Goal: Information Seeking & Learning: Learn about a topic

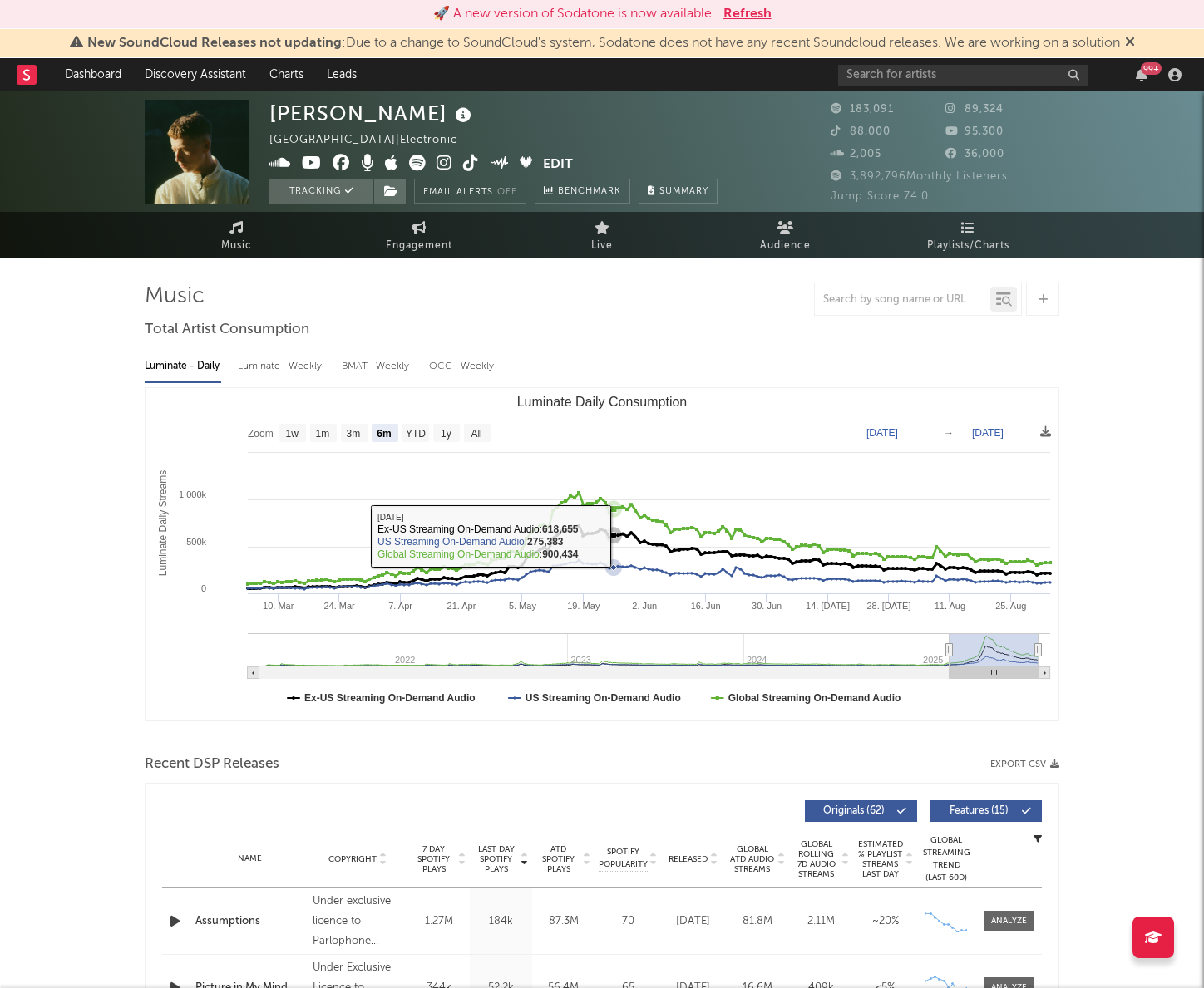
select select "6m"
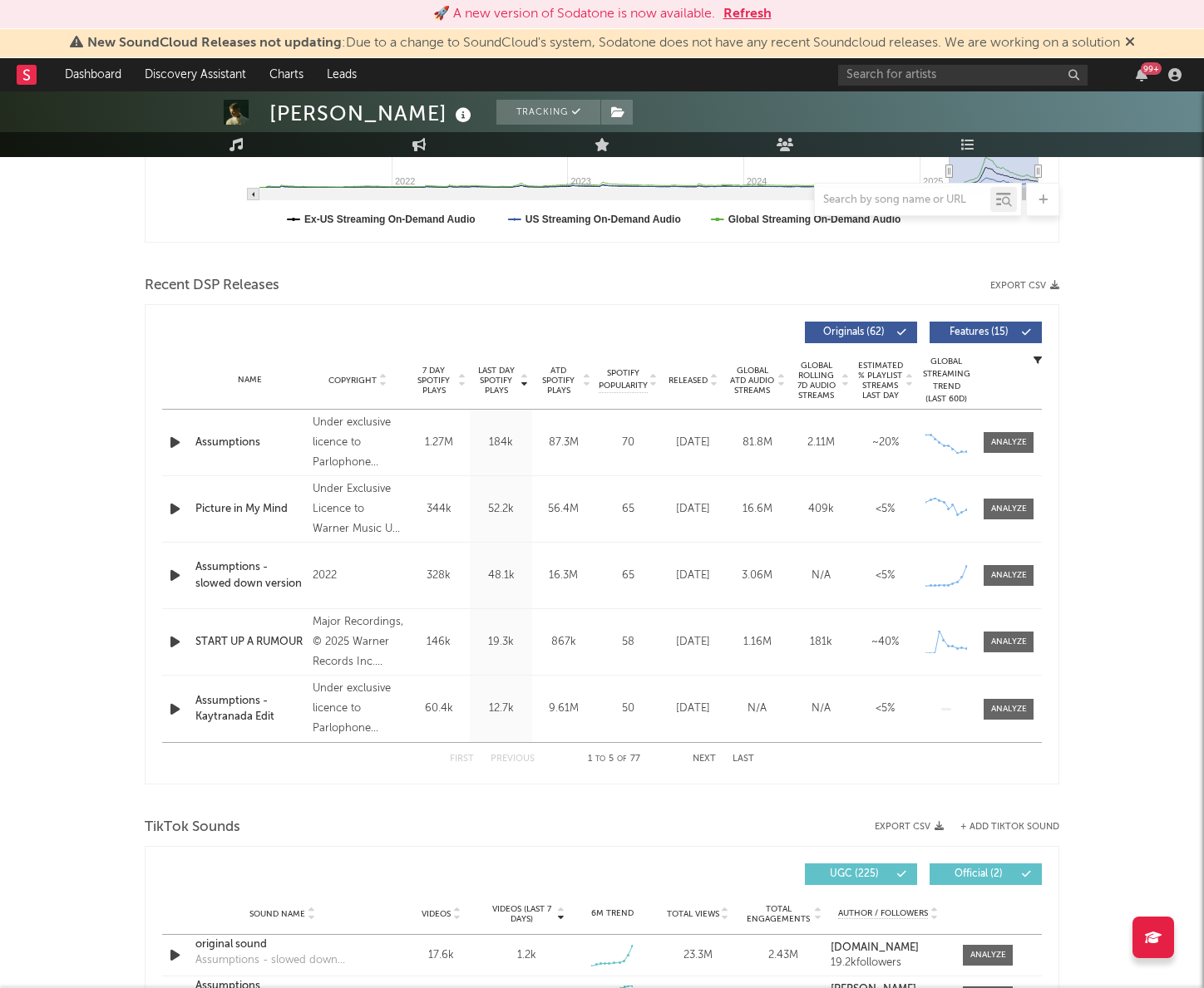
scroll to position [480, 0]
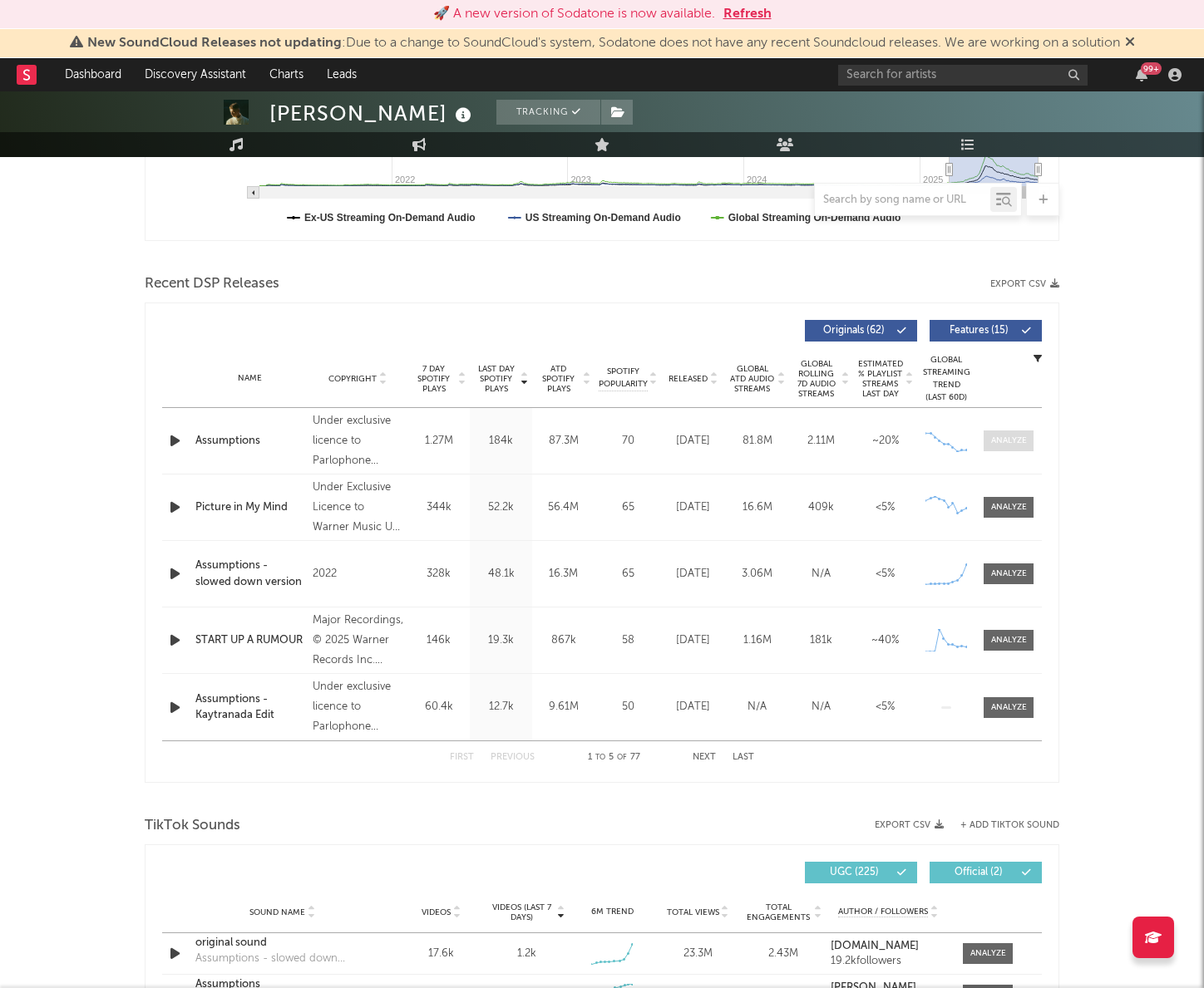
click at [1026, 442] on div at bounding box center [1009, 441] width 36 height 12
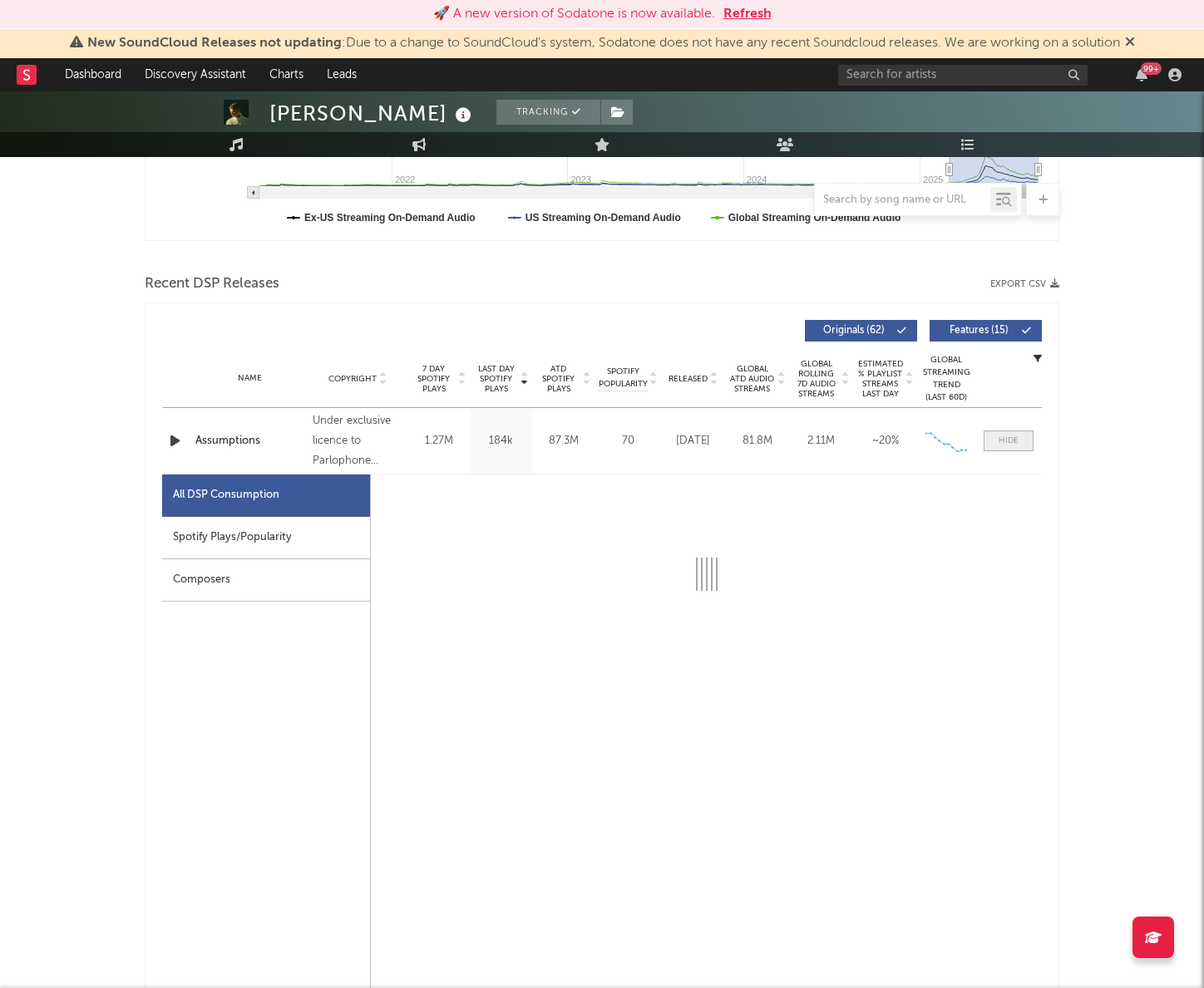
select select "6m"
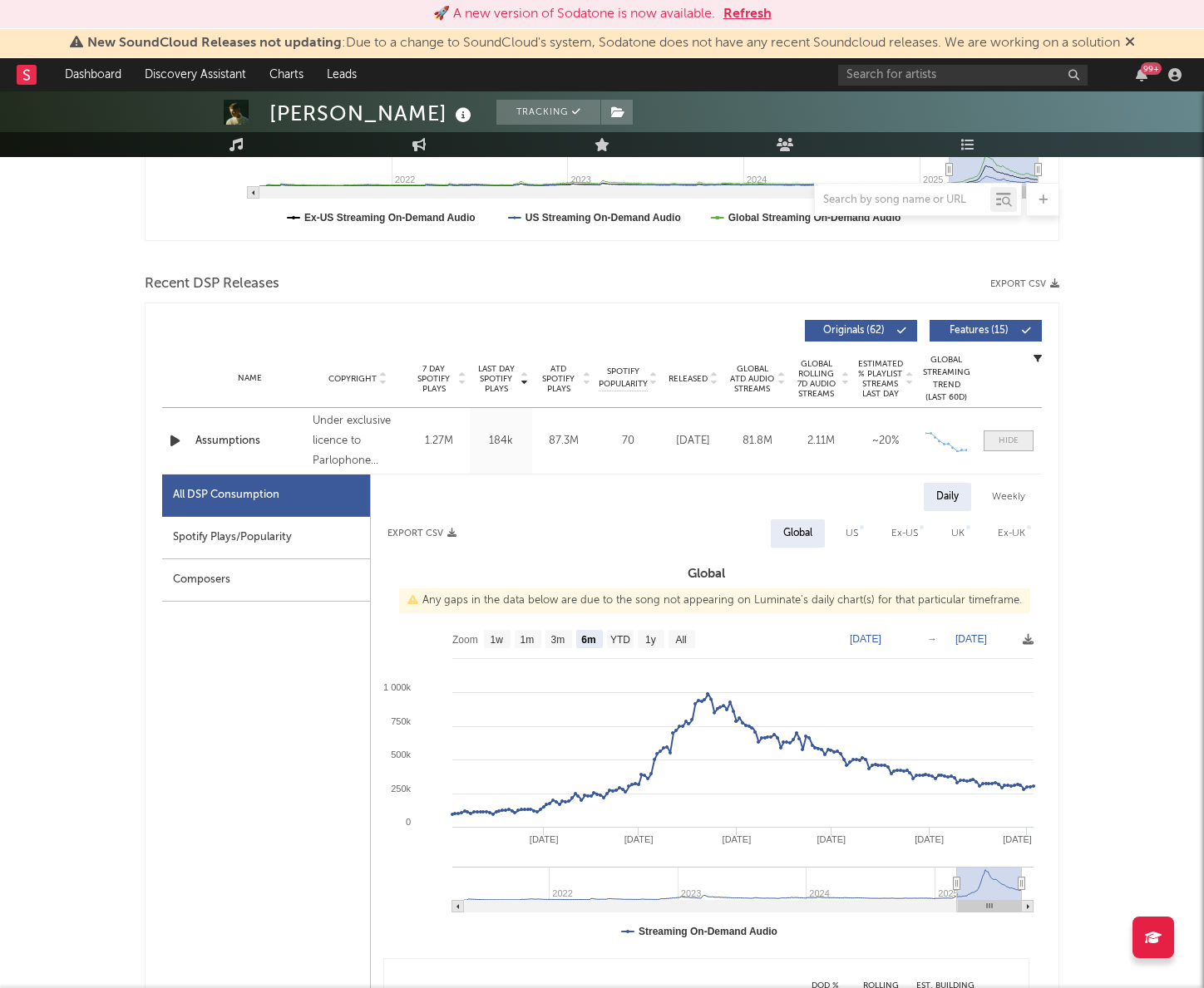
click at [1002, 440] on div at bounding box center [1009, 441] width 20 height 12
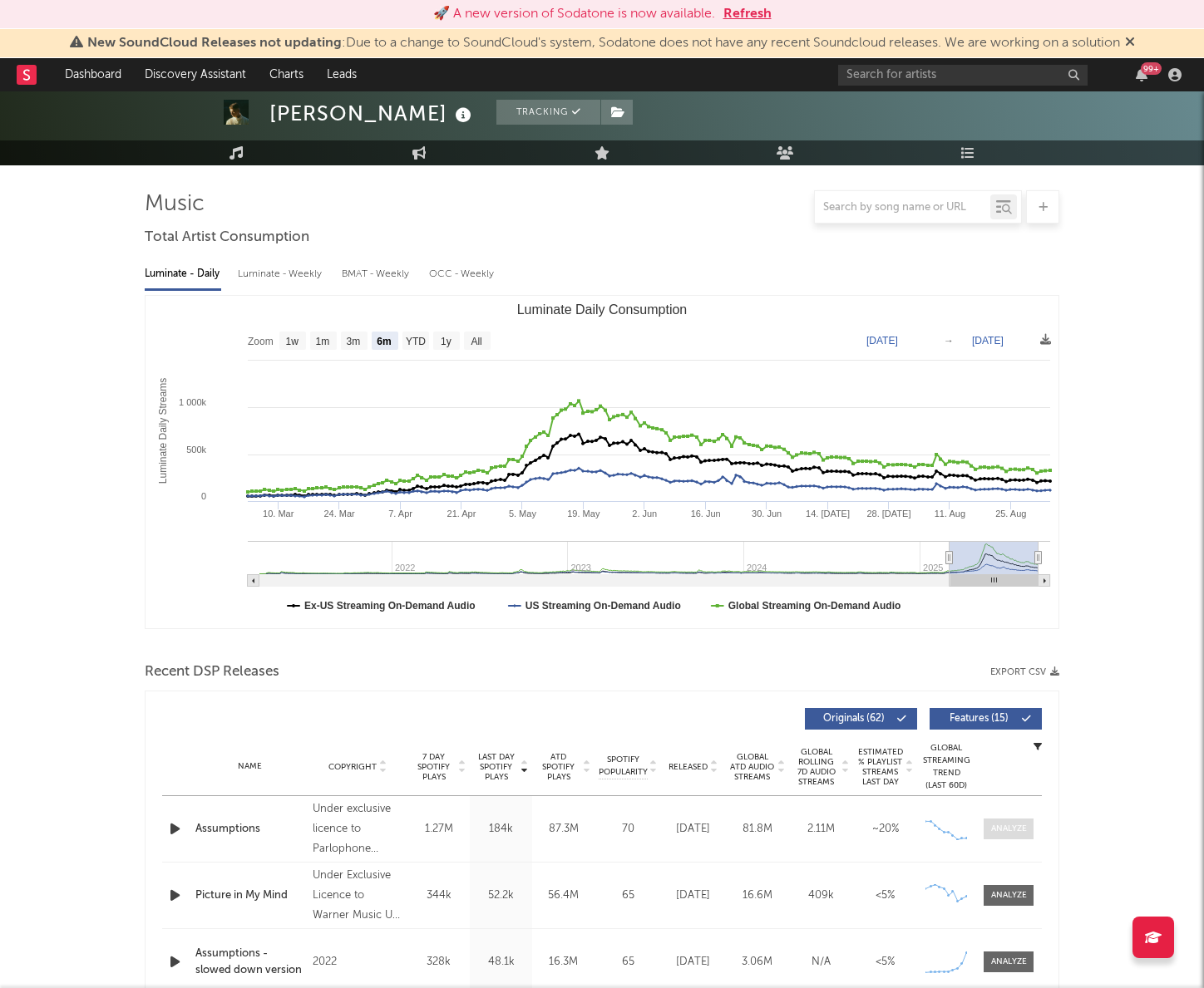
scroll to position [0, 0]
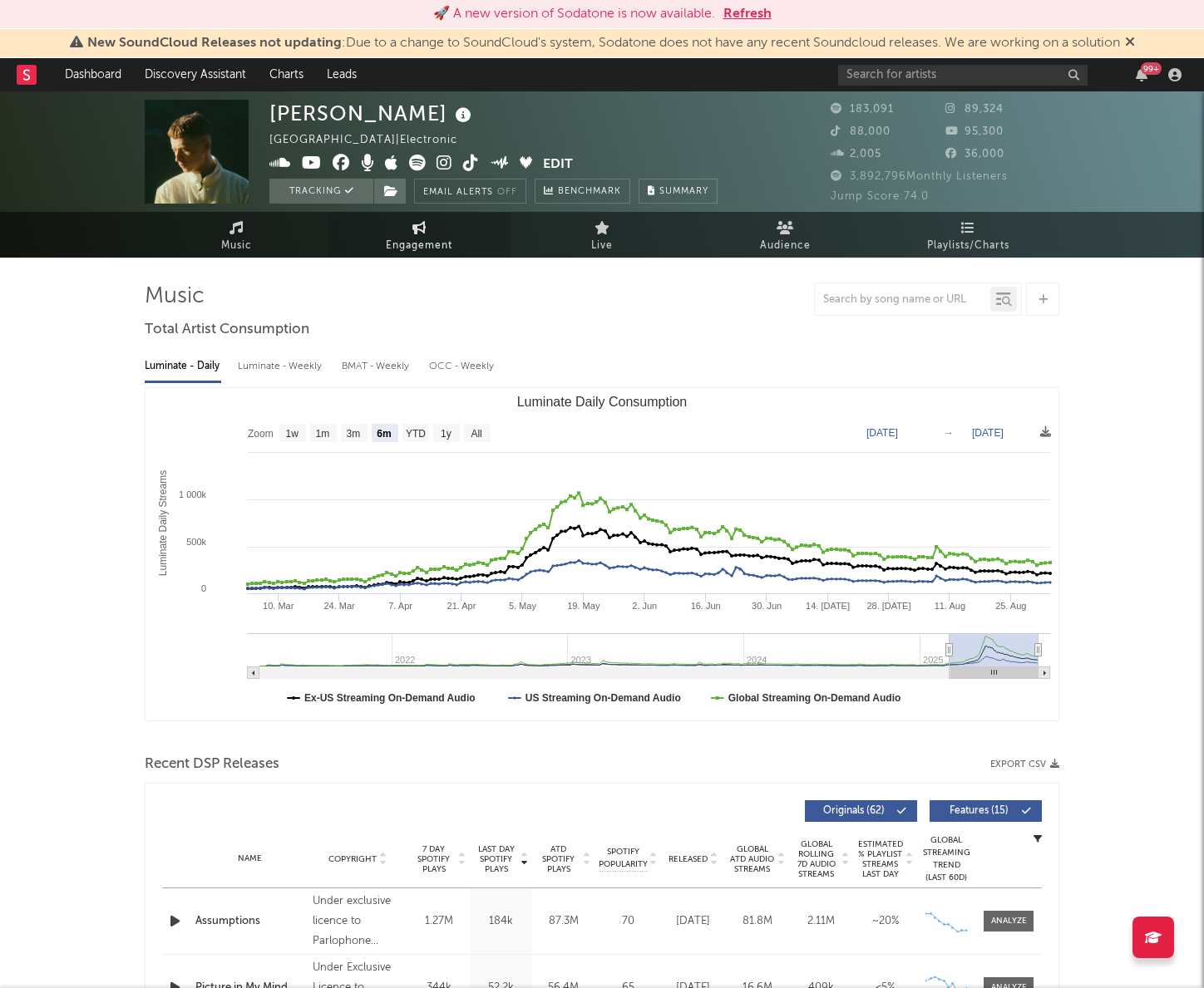
click at [436, 236] on span "Engagement" at bounding box center [419, 245] width 67 height 20
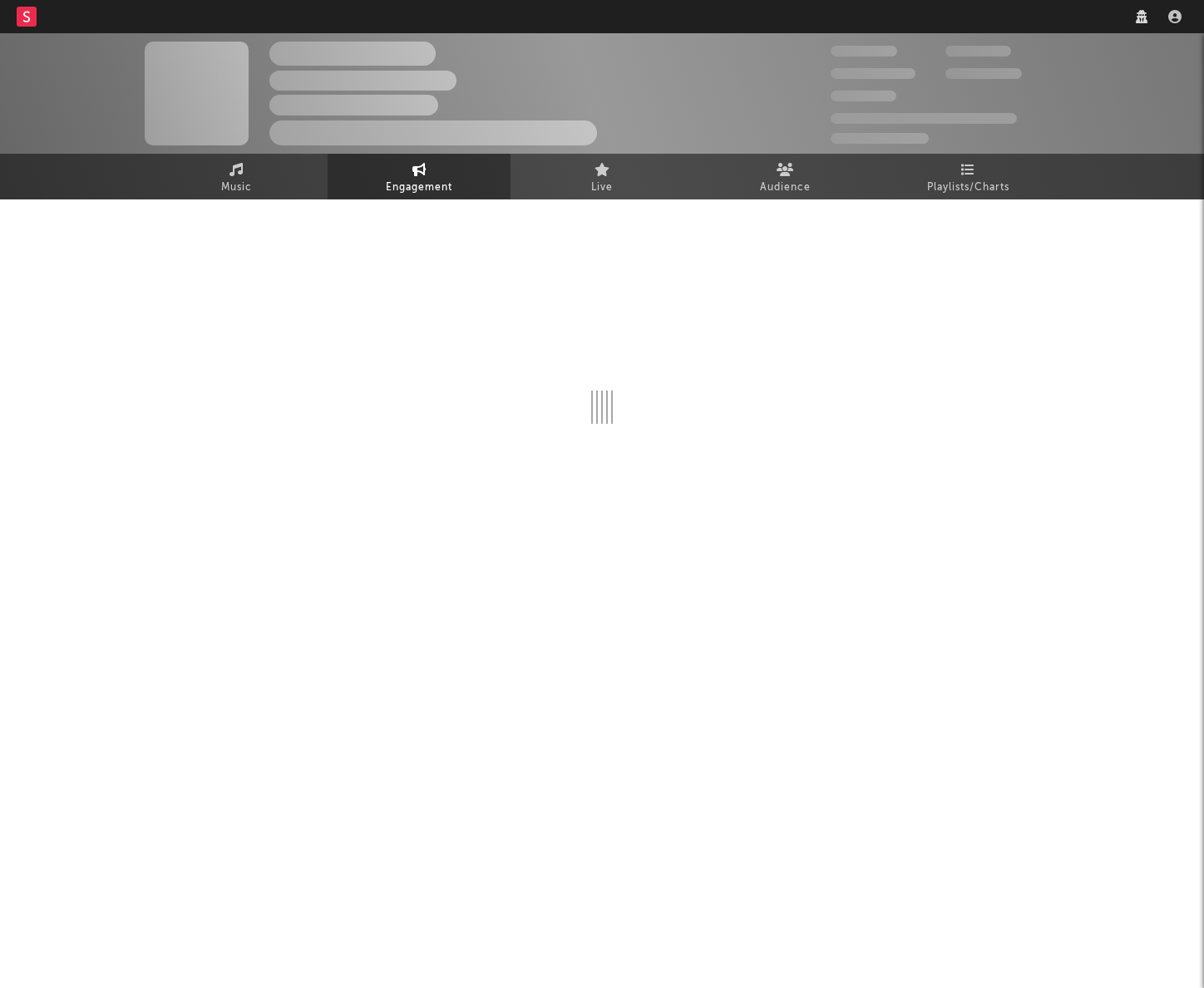
select select "1w"
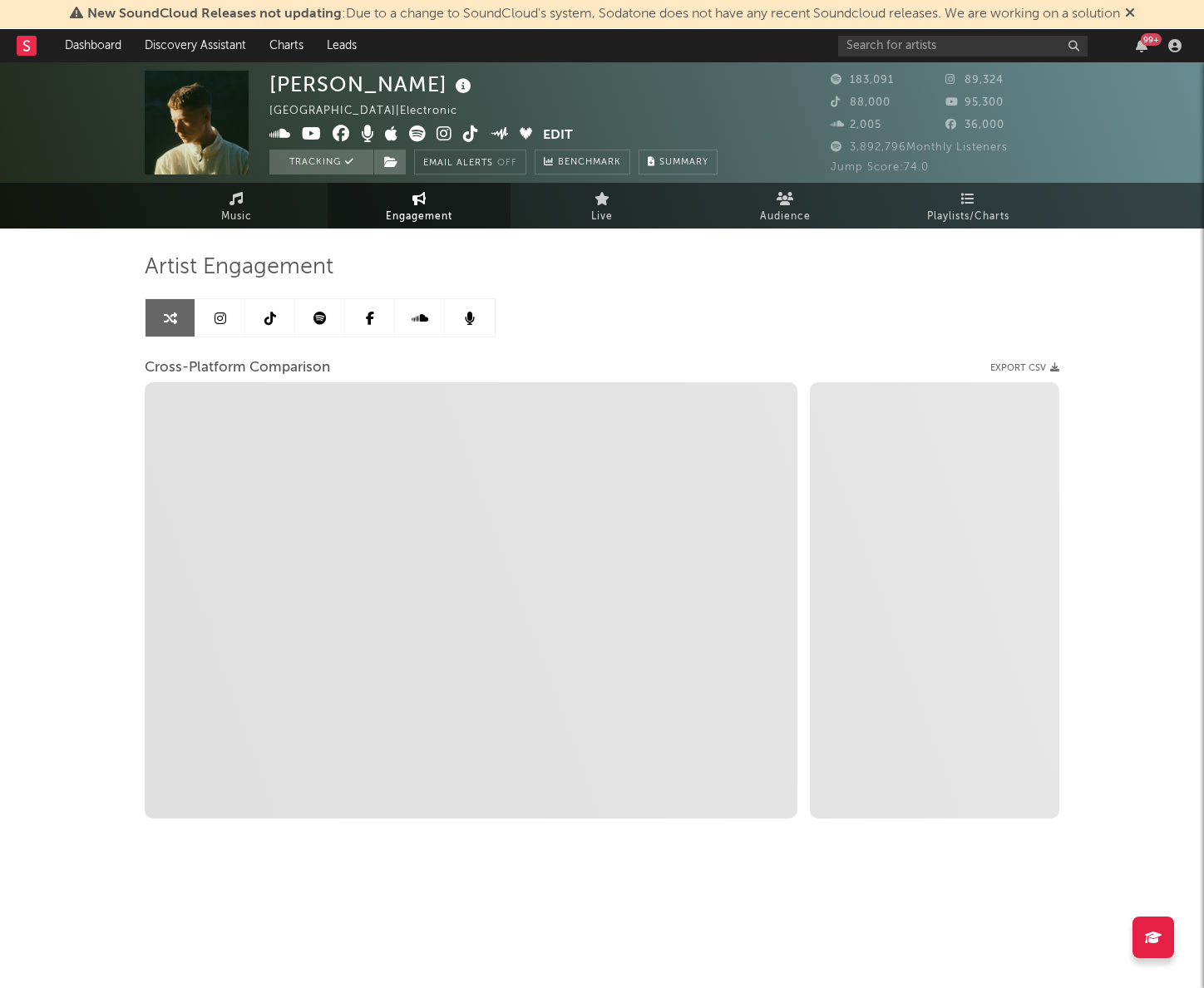
select select "1m"
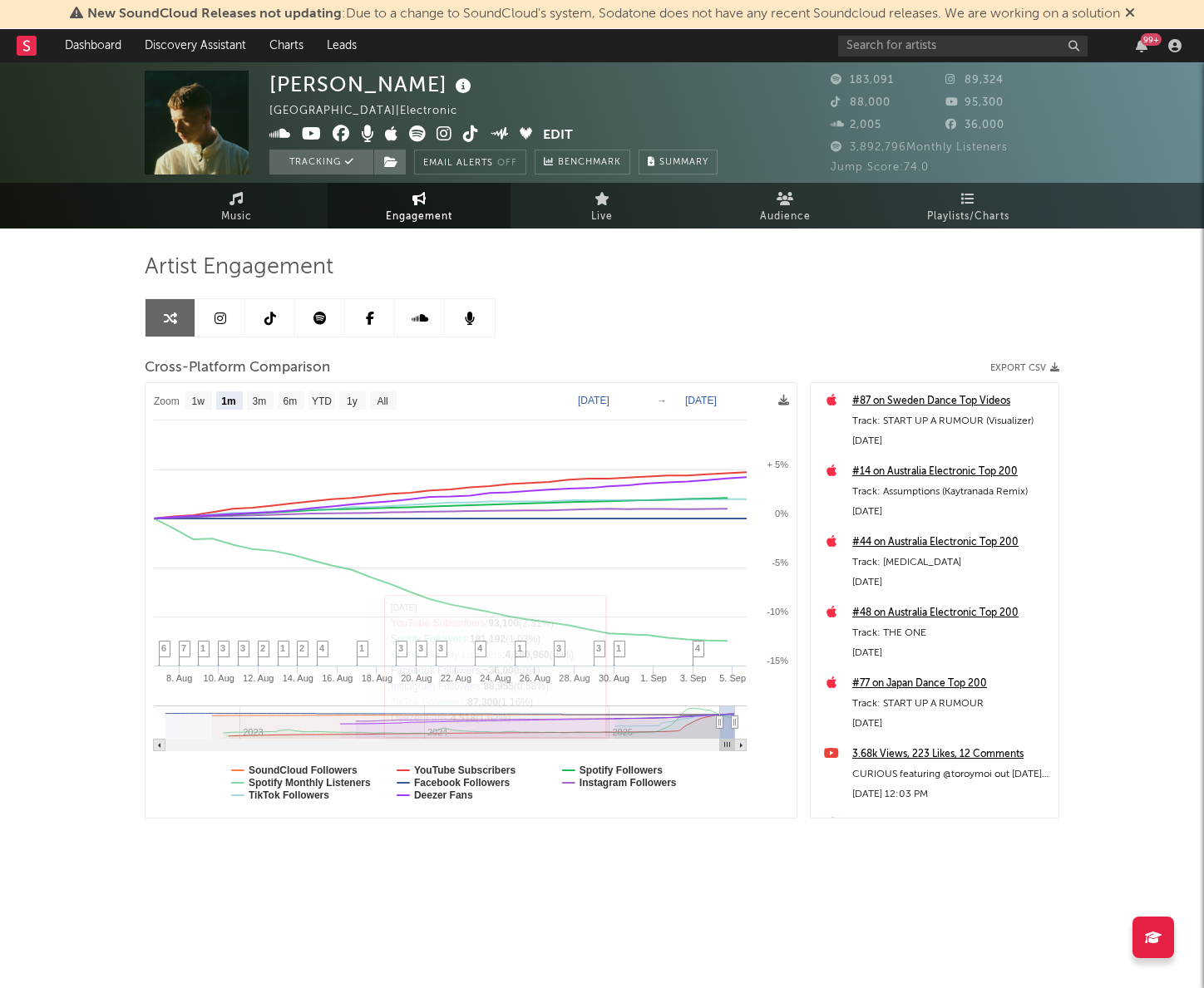
select select "1m"
click at [217, 312] on icon at bounding box center [220, 318] width 11 height 13
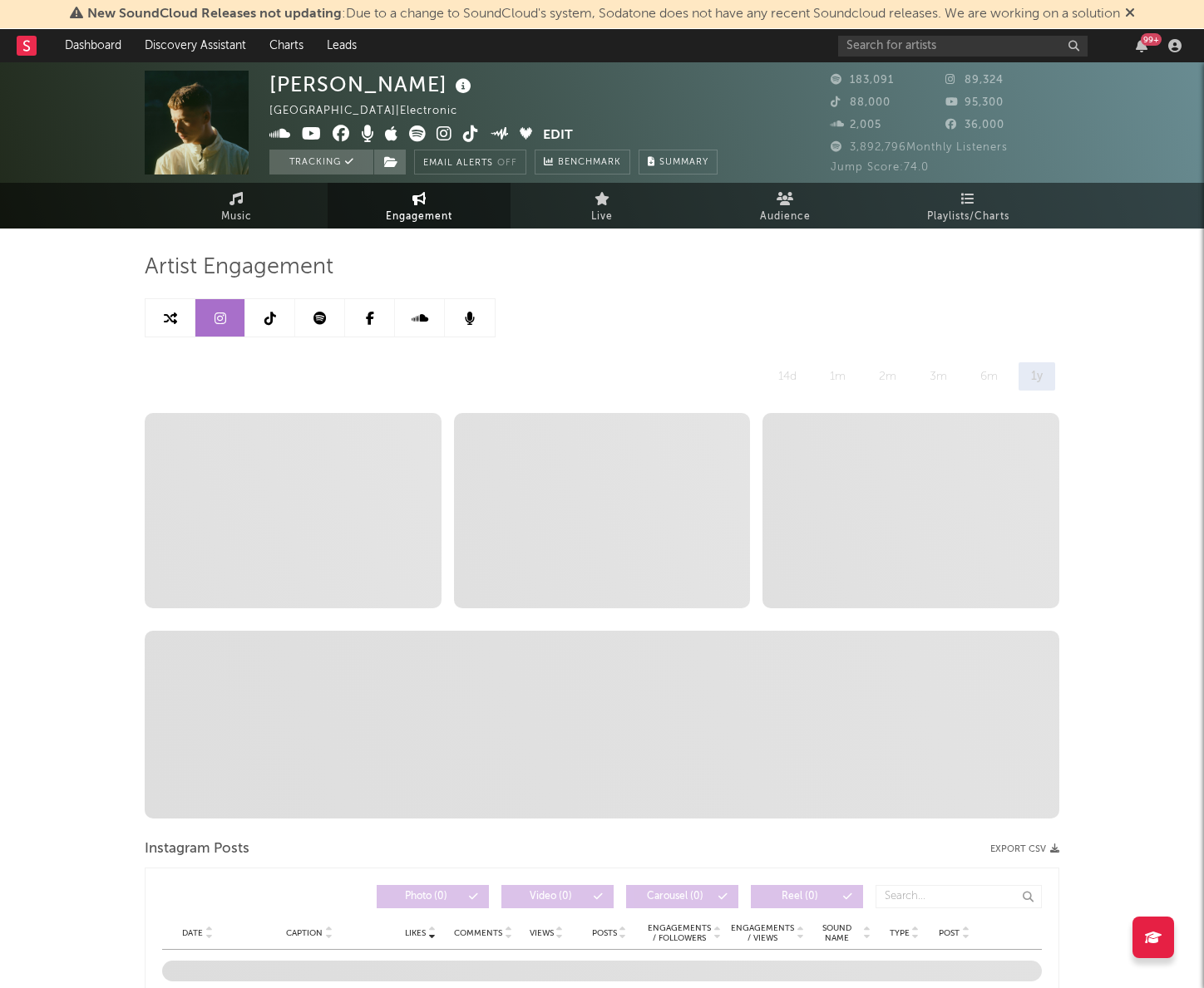
select select "6m"
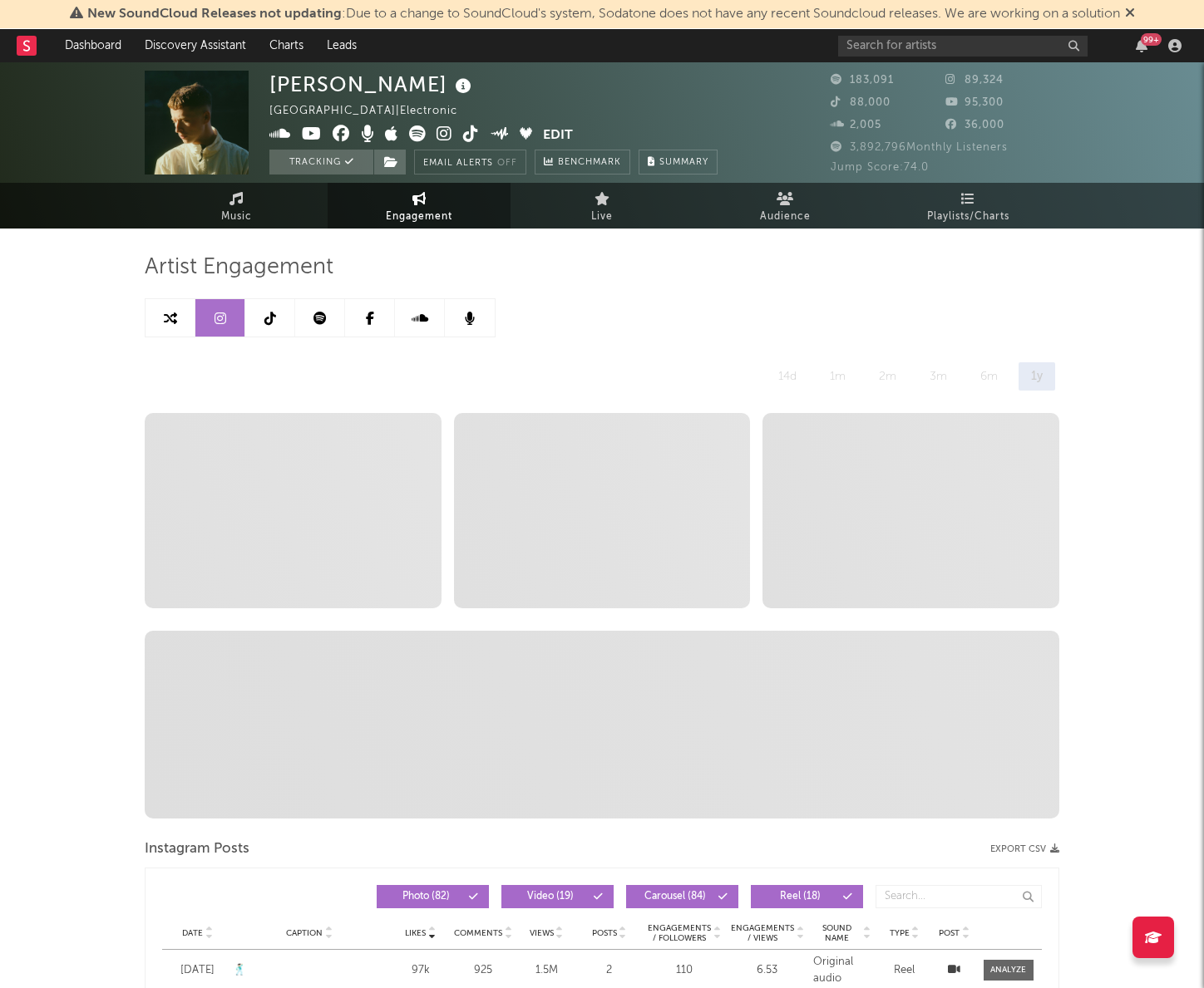
click at [255, 317] on link at bounding box center [270, 318] width 50 height 38
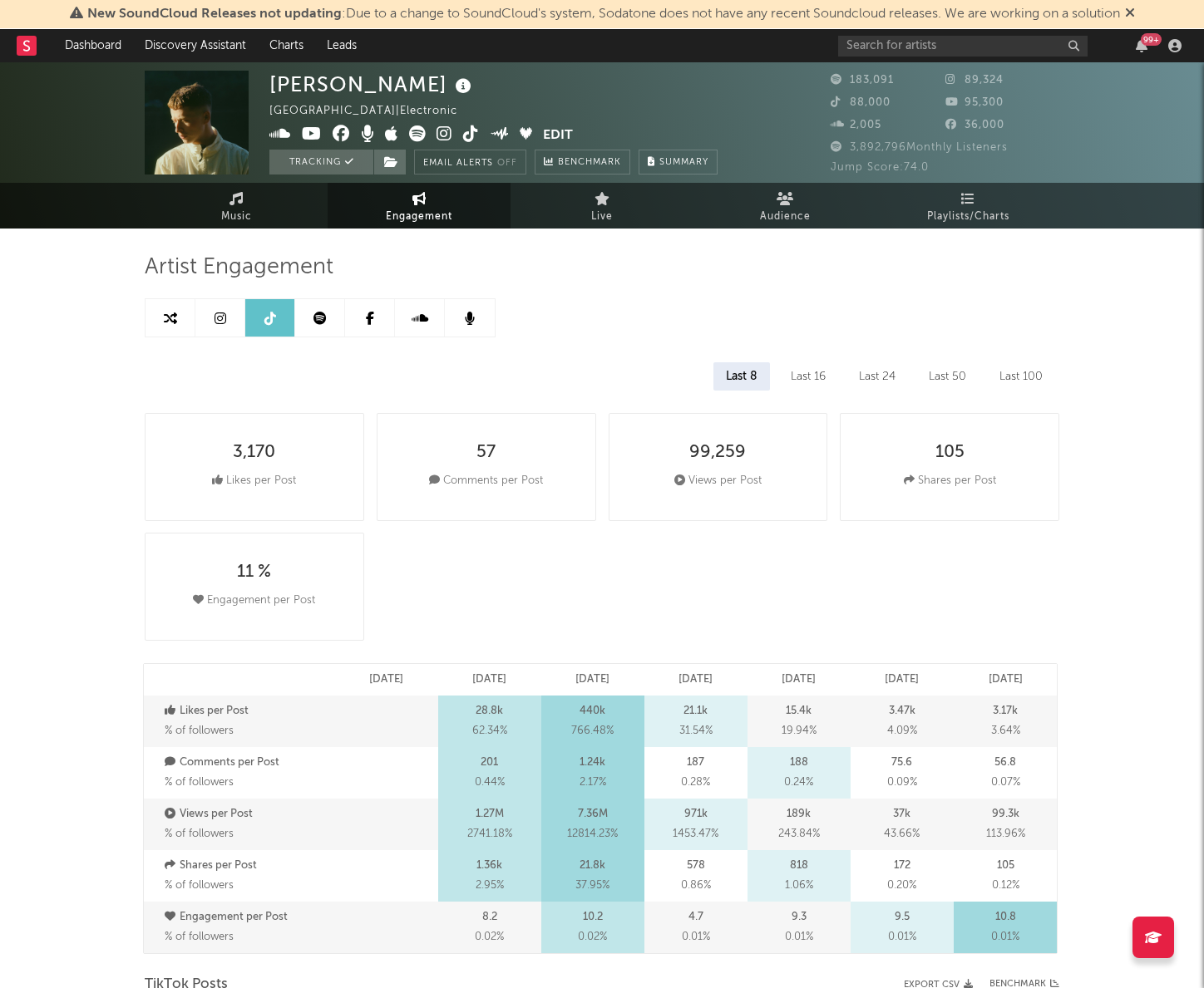
select select "6m"
click at [170, 318] on icon at bounding box center [170, 318] width 13 height 13
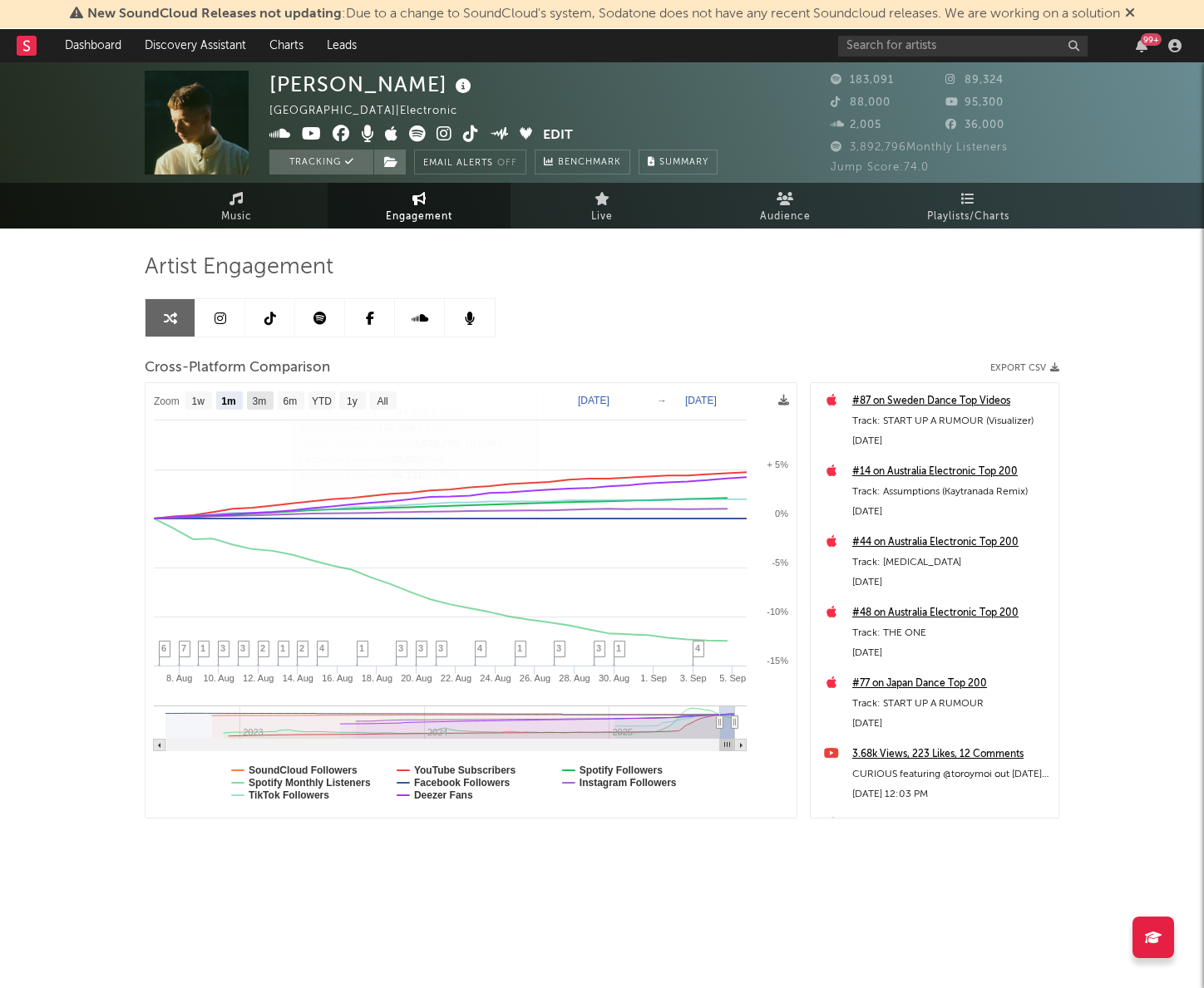
click at [263, 399] on text "3m" at bounding box center [259, 401] width 14 height 11
select select "3m"
type input "[DATE]"
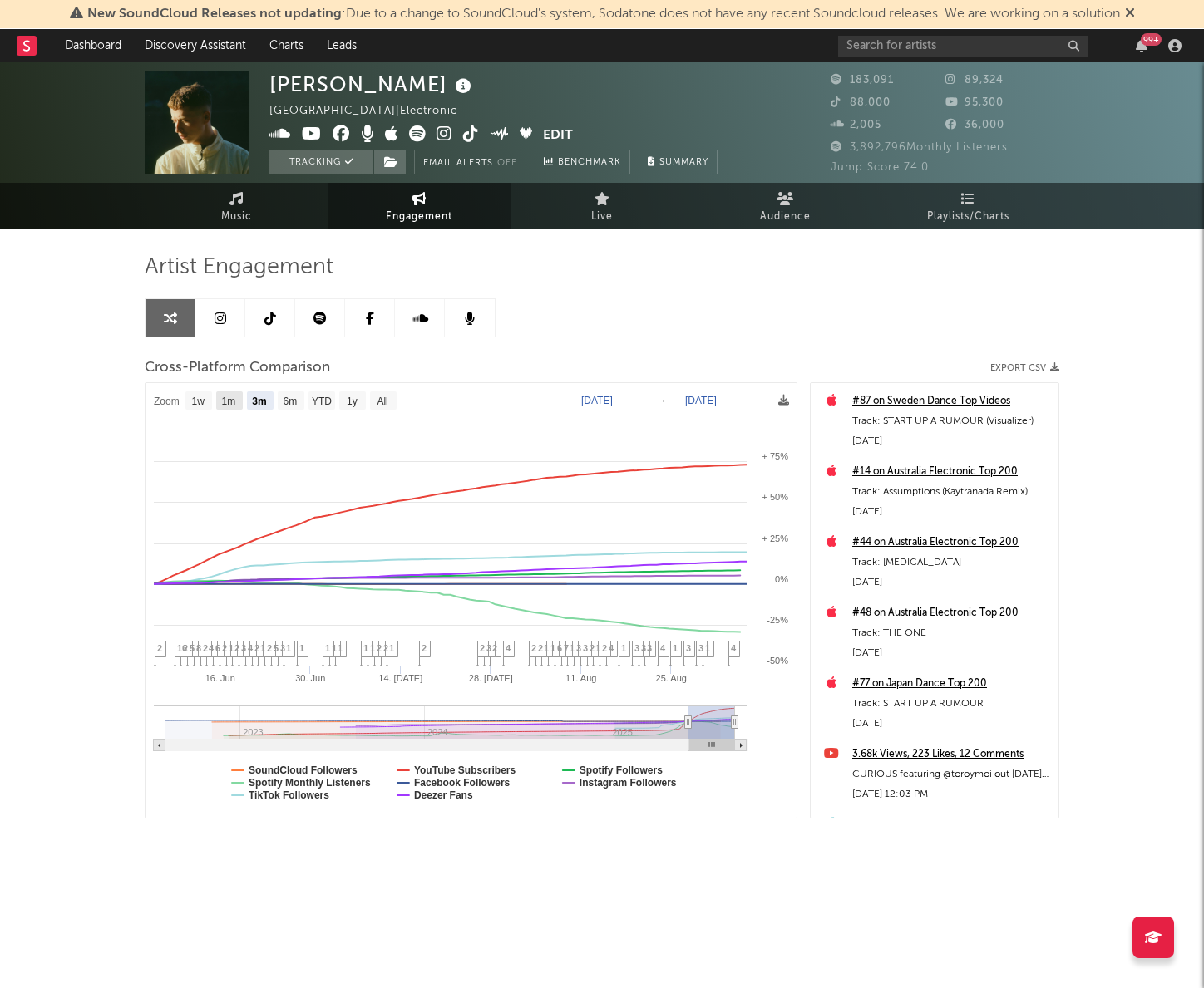
click at [222, 397] on text "1m" at bounding box center [229, 401] width 14 height 11
select select "1m"
type input "[DATE]"
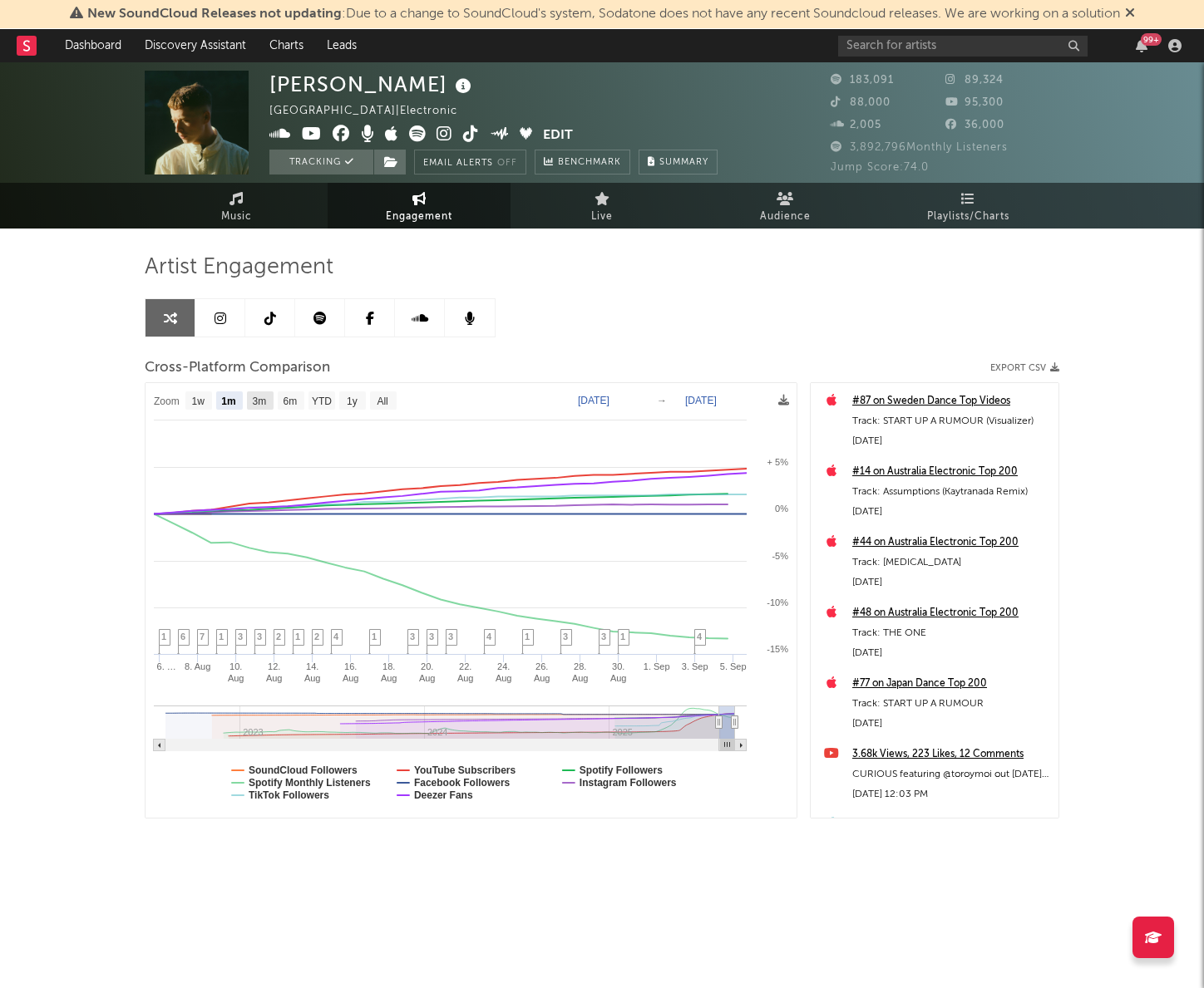
click at [259, 400] on text "3m" at bounding box center [259, 401] width 14 height 11
select select "3m"
type input "[DATE]"
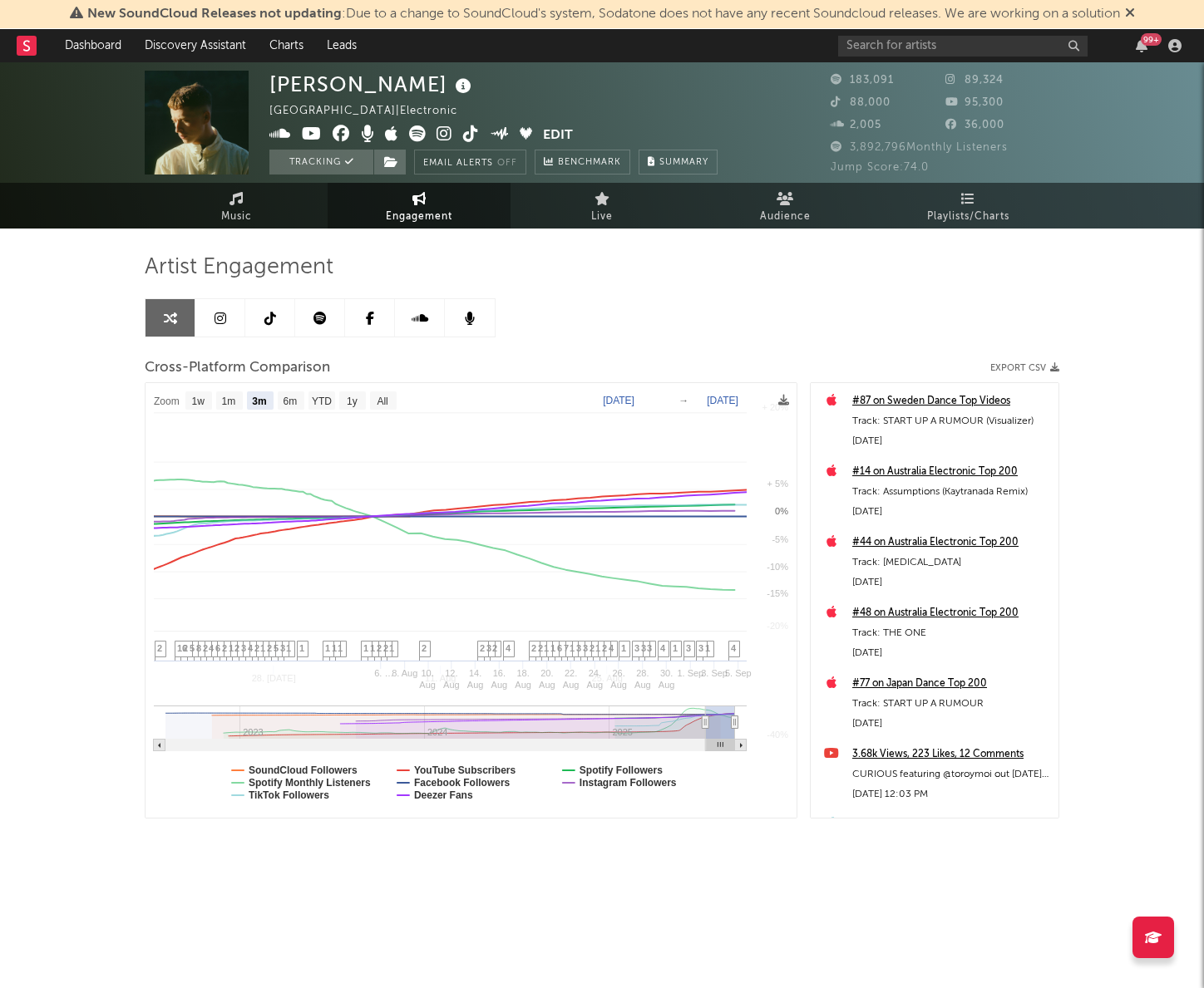
select select "3m"
